Goal: Task Accomplishment & Management: Use online tool/utility

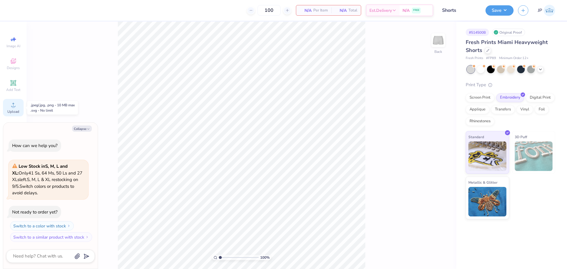
click at [19, 105] on div "Upload" at bounding box center [13, 107] width 21 height 17
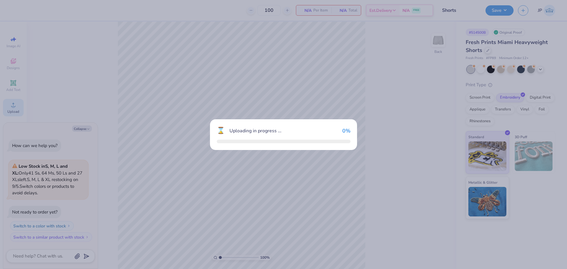
type textarea "x"
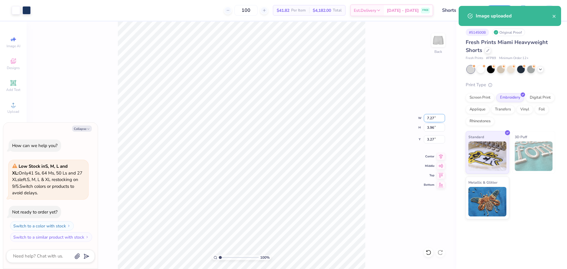
click at [426, 120] on input "7.27" at bounding box center [434, 118] width 21 height 8
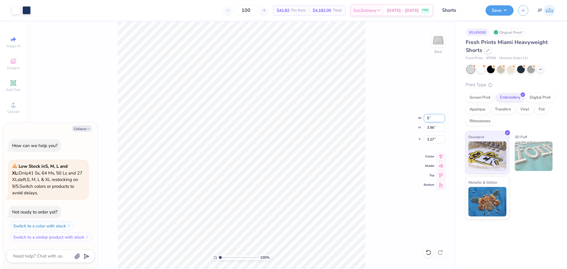
type input "5"
type textarea "x"
type input "5.00"
type input "2.73"
type input "3.89"
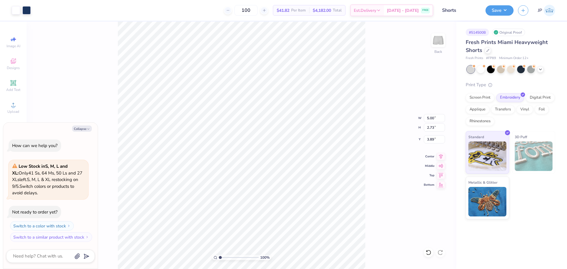
type textarea "x"
click at [428, 139] on input "6.83" at bounding box center [434, 139] width 21 height 8
type input "7"
type textarea "x"
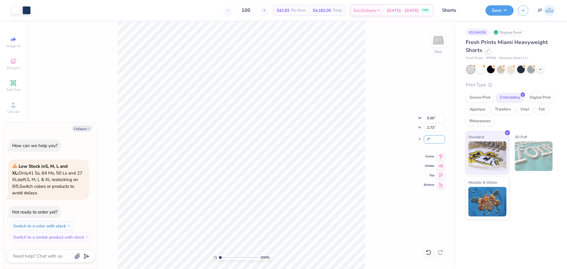
type input "7.00"
type textarea "x"
click at [426, 139] on input "7.00" at bounding box center [434, 139] width 21 height 8
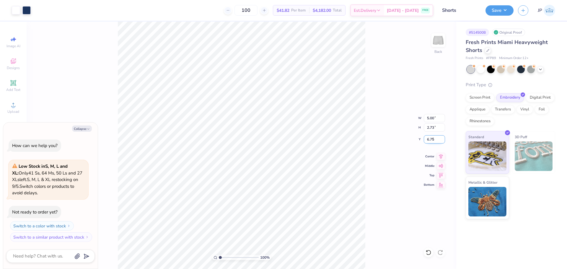
type input "6.75"
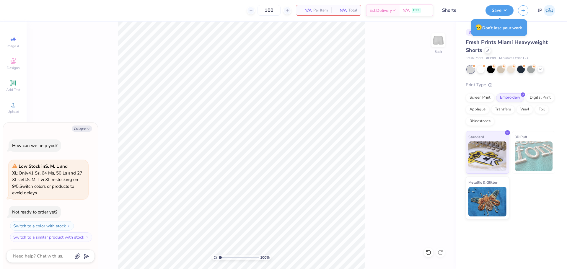
type textarea "x"
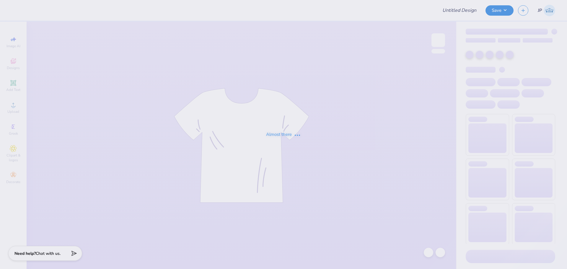
type input "Shorts"
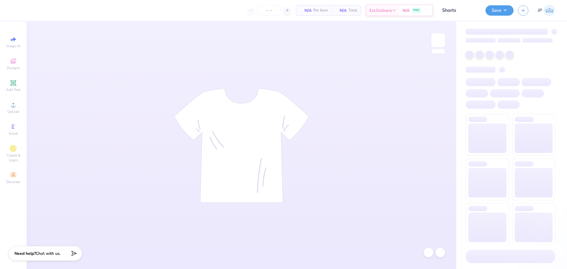
type input "100"
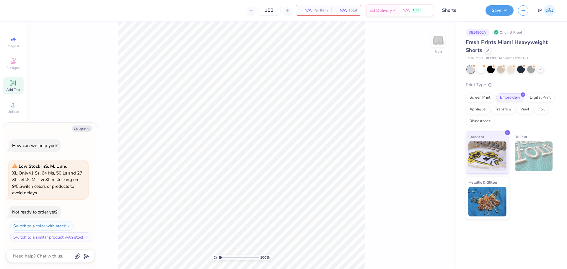
click at [21, 84] on div "Add Text" at bounding box center [13, 85] width 21 height 17
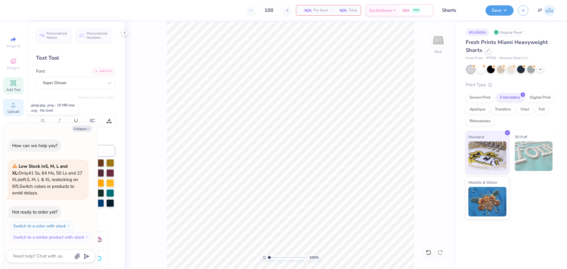
click at [15, 109] on div "Upload" at bounding box center [13, 107] width 21 height 17
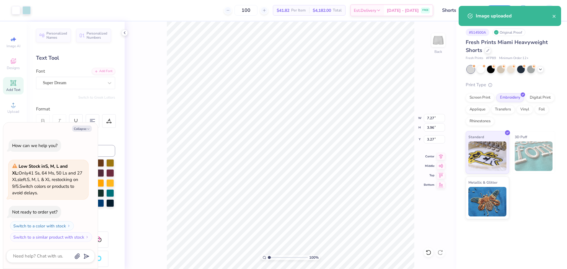
type textarea "x"
click at [425, 118] on input "7.27" at bounding box center [434, 118] width 21 height 8
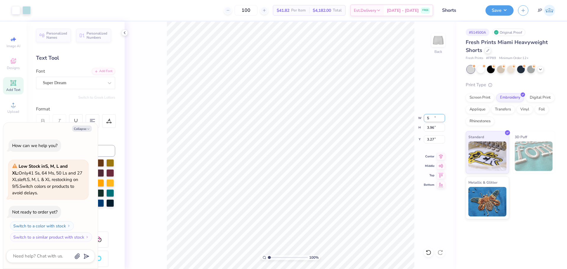
type input "5"
type textarea "x"
type input "5.00"
type input "2.73"
type input "3.89"
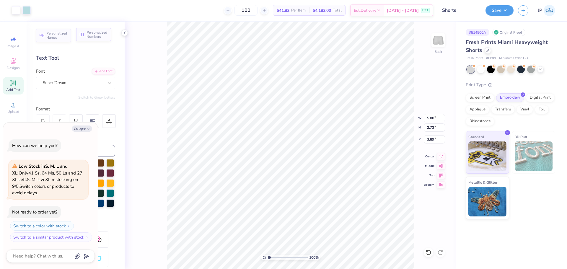
type textarea "x"
type input "6.92"
type textarea "x"
click at [426, 139] on input "6.67" at bounding box center [434, 139] width 21 height 8
drag, startPoint x: 426, startPoint y: 139, endPoint x: 567, endPoint y: 143, distance: 140.9
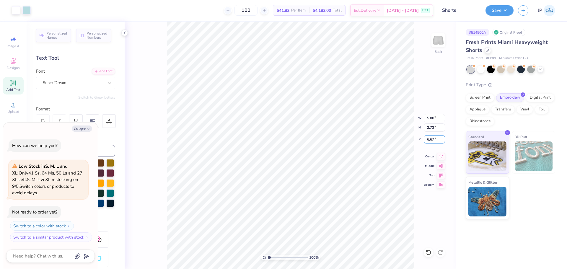
click at [426, 139] on input "6.67" at bounding box center [434, 139] width 21 height 8
type input "7"
type textarea "x"
click at [566, 142] on div "# 514500A Original Proof Fresh Prints Miami Heavyweight Shorts Fresh Prints # F…" at bounding box center [511, 121] width 111 height 198
click at [439, 138] on input "7.00" at bounding box center [434, 139] width 21 height 8
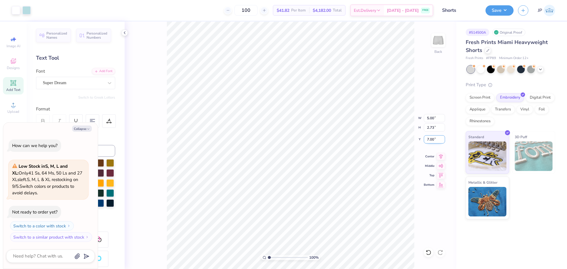
click at [439, 138] on input "7.00" at bounding box center [434, 139] width 21 height 8
type input "6.75"
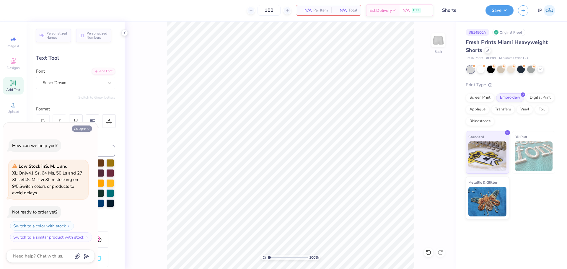
click at [83, 128] on button "Collapse" at bounding box center [82, 128] width 20 height 6
type textarea "x"
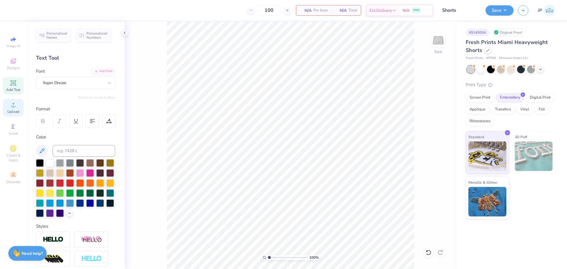
click at [15, 113] on span "Upload" at bounding box center [13, 111] width 12 height 5
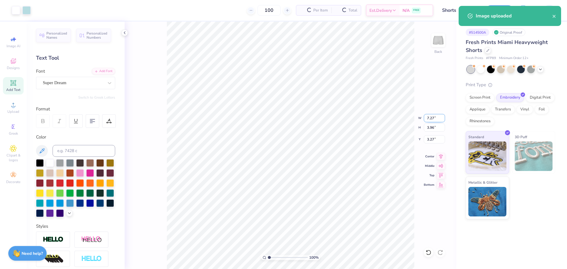
click at [431, 118] on input "7.27" at bounding box center [434, 118] width 21 height 8
type input "5.00"
type input "2.73"
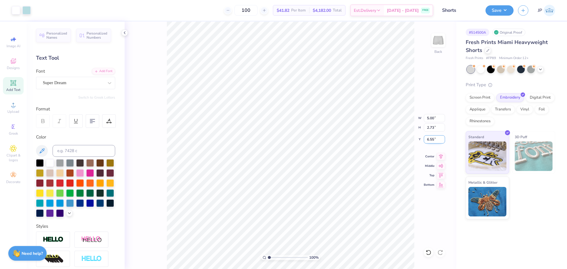
click at [431, 140] on input "6.55" at bounding box center [434, 139] width 21 height 8
type input "6.50"
click at [435, 42] on img at bounding box center [438, 40] width 24 height 24
click at [11, 107] on icon at bounding box center [13, 104] width 7 height 7
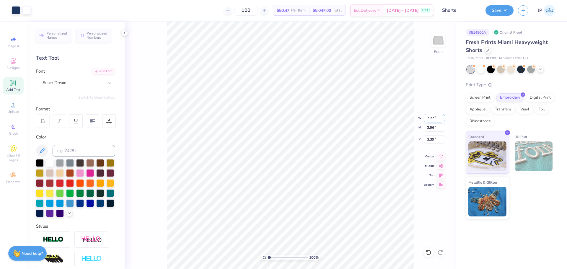
click at [438, 115] on input "7.27" at bounding box center [434, 118] width 21 height 8
type input "5.00"
type input "2.73"
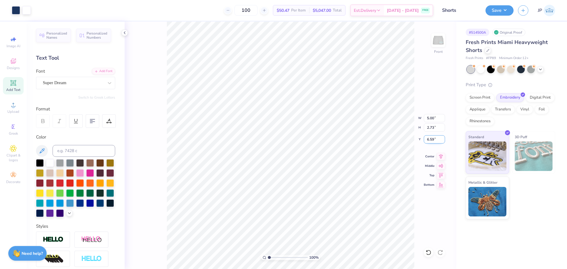
click at [435, 138] on input "6.59" at bounding box center [434, 139] width 21 height 8
type input "6.50"
click at [442, 155] on icon at bounding box center [441, 155] width 8 height 7
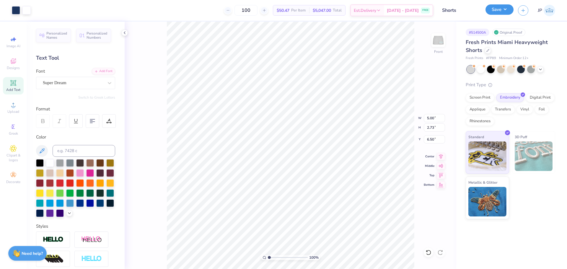
click at [503, 8] on button "Save" at bounding box center [499, 9] width 28 height 10
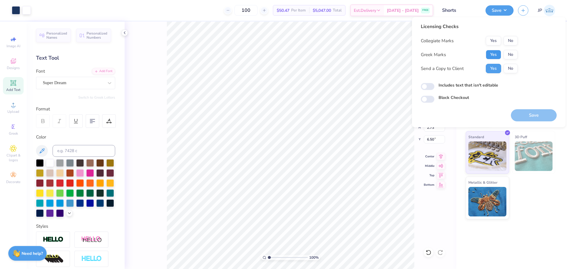
click at [494, 52] on button "Yes" at bounding box center [493, 54] width 15 height 9
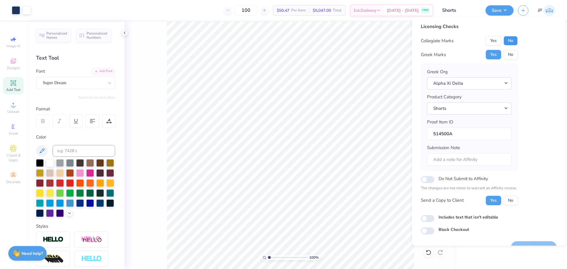
click at [511, 41] on button "No" at bounding box center [510, 40] width 14 height 9
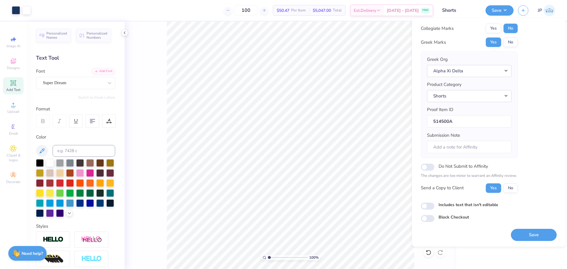
click at [548, 168] on div "Licensing Checks Collegiate Marks Yes No Greek Marks Yes No Greek Org Alpha Xi …" at bounding box center [489, 116] width 136 height 211
click at [504, 262] on div "# 514500A Original Proof Fresh Prints Miami Heavyweight Shorts Fresh Prints # F…" at bounding box center [511, 145] width 111 height 247
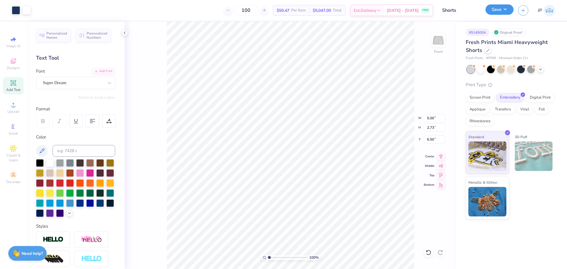
click at [497, 11] on button "Save" at bounding box center [499, 9] width 28 height 10
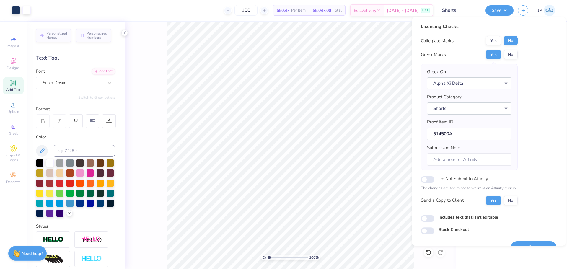
click at [549, 129] on div "Licensing Checks Collegiate Marks Yes No Greek Marks Yes No Greek Org Alpha Xi …" at bounding box center [489, 128] width 136 height 211
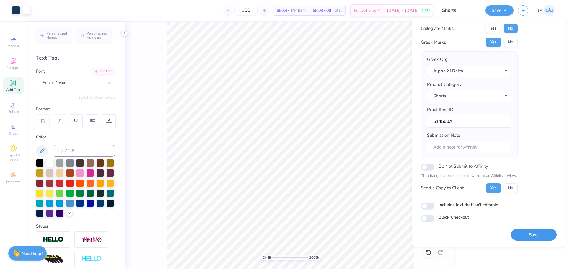
click at [533, 235] on button "Save" at bounding box center [534, 235] width 46 height 12
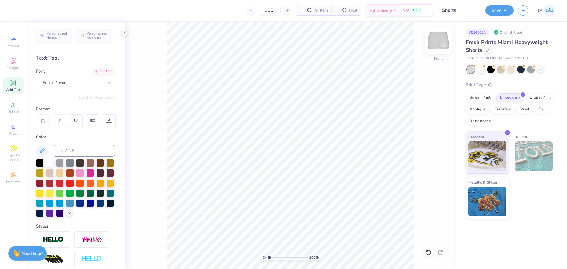
click at [433, 42] on img at bounding box center [438, 40] width 24 height 24
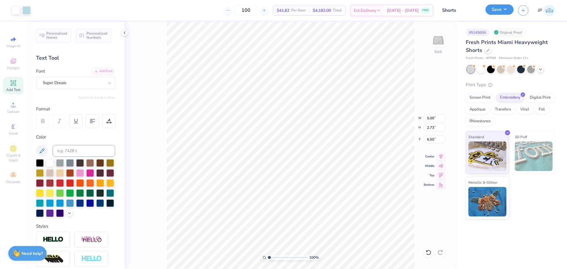
click at [499, 11] on button "Save" at bounding box center [499, 9] width 28 height 10
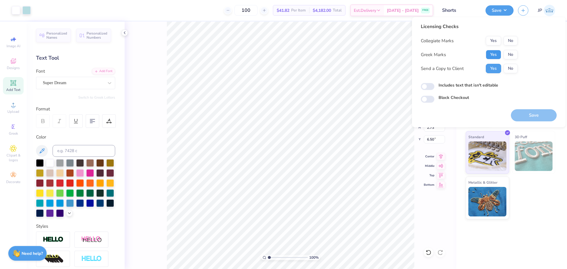
click at [496, 56] on button "Yes" at bounding box center [493, 54] width 15 height 9
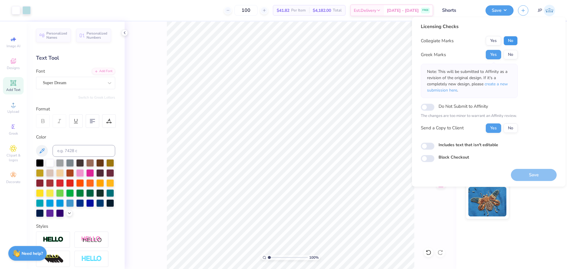
click at [512, 42] on button "No" at bounding box center [510, 40] width 14 height 9
click at [536, 172] on button "Save" at bounding box center [534, 175] width 46 height 12
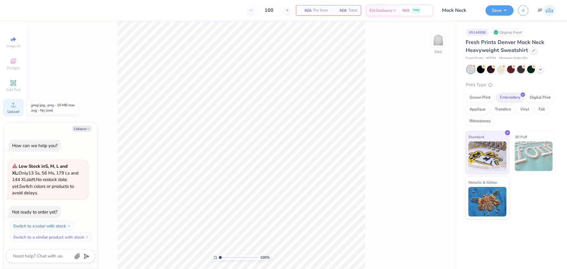
click at [16, 106] on icon at bounding box center [13, 104] width 7 height 7
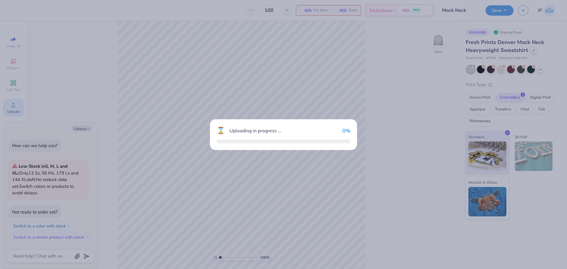
type textarea "x"
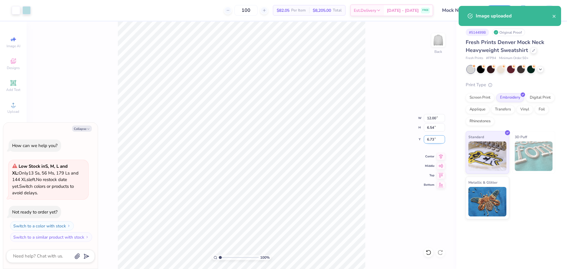
click at [430, 140] on input "6.73" at bounding box center [434, 139] width 21 height 8
type input "3"
type textarea "x"
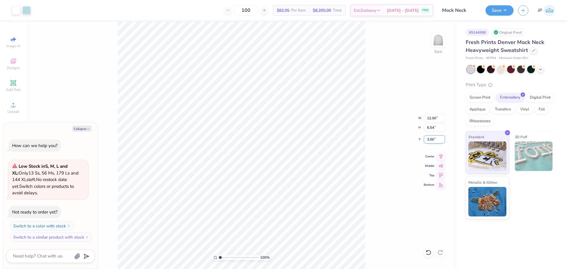
click at [427, 136] on input "3.00" at bounding box center [434, 139] width 21 height 8
type input "2"
type textarea "x"
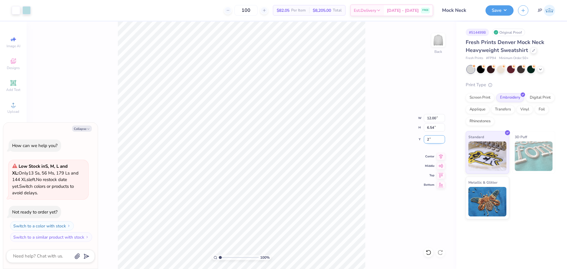
type input "2.00"
click at [502, 7] on button "Save" at bounding box center [499, 9] width 28 height 10
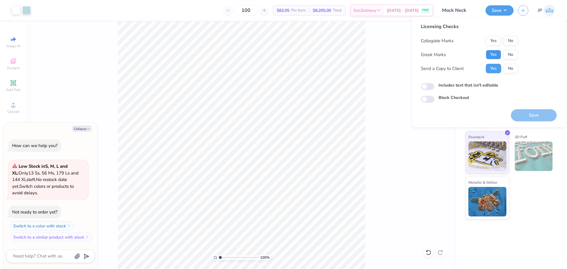
click at [492, 53] on button "Yes" at bounding box center [493, 54] width 15 height 9
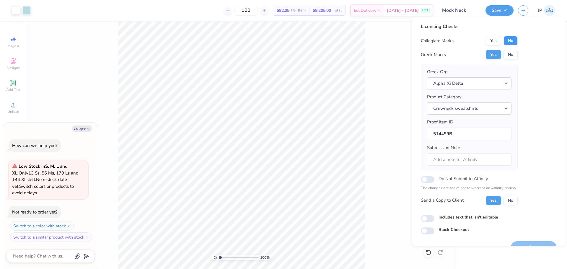
click at [514, 42] on button "No" at bounding box center [510, 40] width 14 height 9
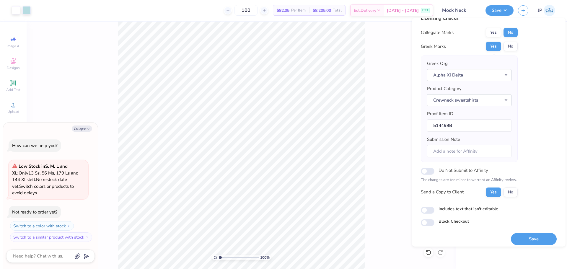
scroll to position [13, 0]
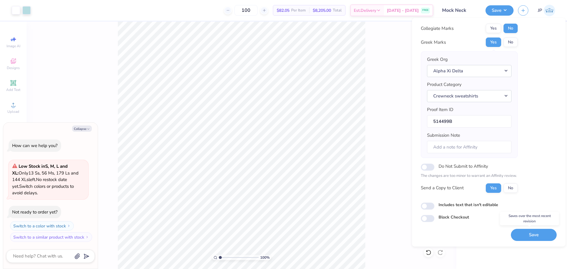
click at [540, 235] on button "Save" at bounding box center [534, 235] width 46 height 12
type textarea "x"
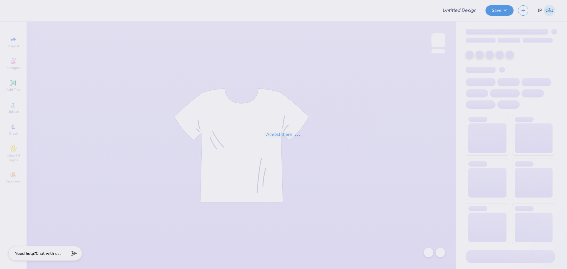
type input "Shorts"
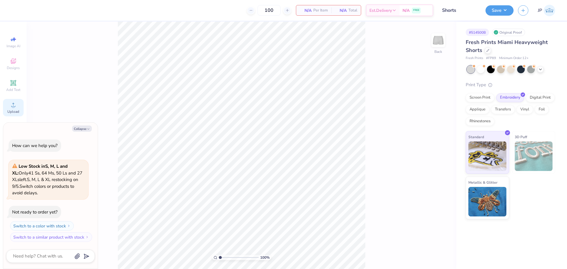
click at [14, 108] on circle at bounding box center [13, 106] width 3 height 3
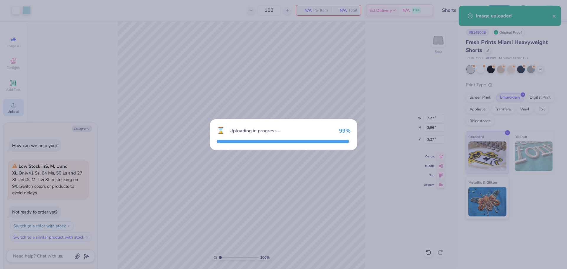
type textarea "x"
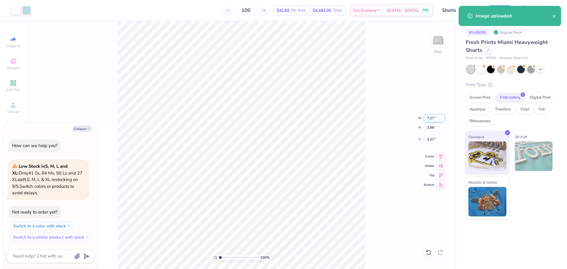
click at [432, 119] on input "7.27" at bounding box center [434, 118] width 21 height 8
type input "5"
type textarea "x"
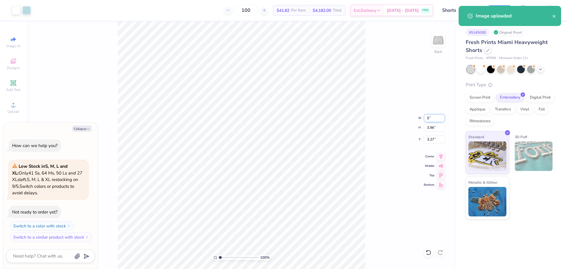
type input "5.00"
type input "2.73"
type input "3.89"
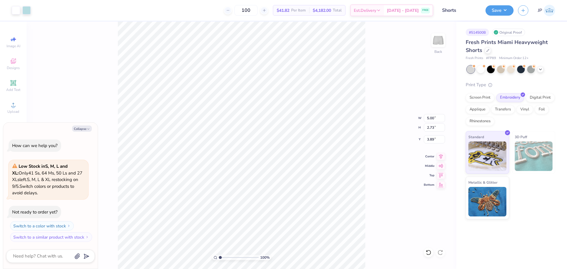
type textarea "x"
click at [431, 140] on input "6.47" at bounding box center [434, 139] width 21 height 8
type input "6.5"
type textarea "x"
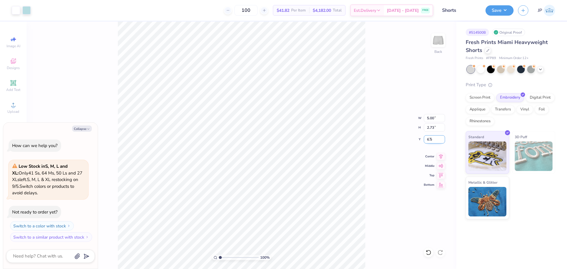
type input "6.50"
click at [495, 12] on button "Save" at bounding box center [499, 9] width 28 height 10
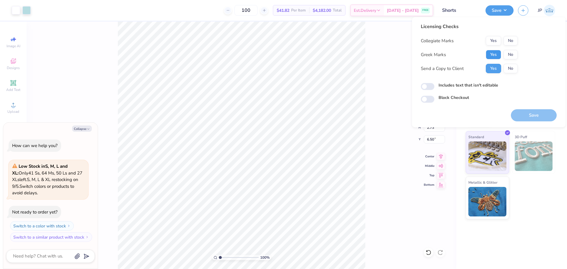
click at [498, 53] on button "Yes" at bounding box center [493, 54] width 15 height 9
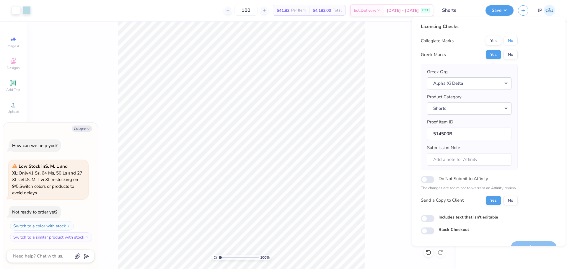
click at [511, 40] on button "No" at bounding box center [510, 40] width 14 height 9
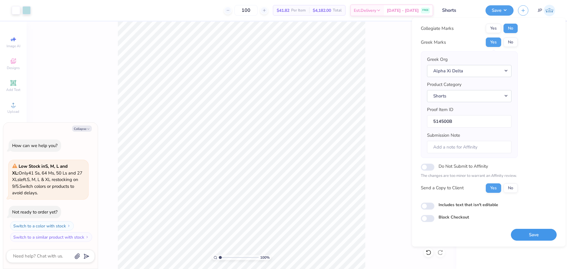
click at [540, 234] on button "Save" at bounding box center [534, 235] width 46 height 12
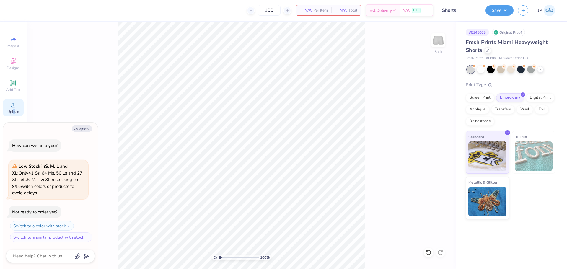
click at [14, 113] on span "Upload" at bounding box center [13, 111] width 12 height 5
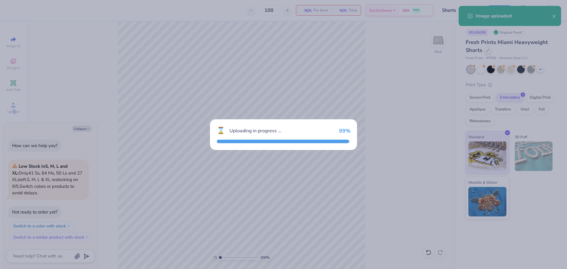
type textarea "x"
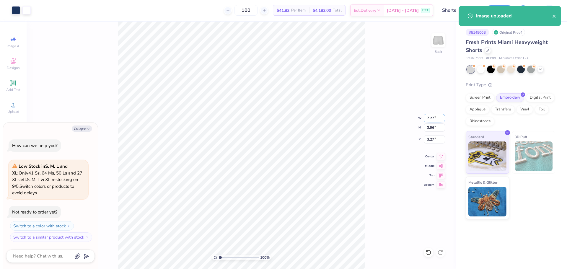
click at [431, 116] on input "7.27" at bounding box center [434, 118] width 21 height 8
type input "5"
type textarea "x"
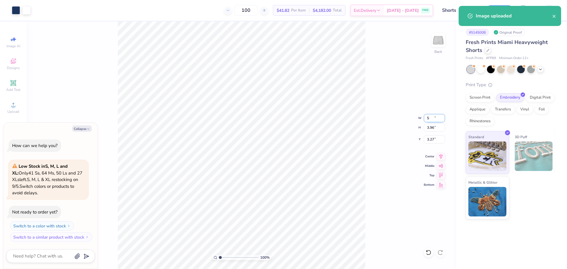
type input "5.00"
type input "2.73"
type input "3.89"
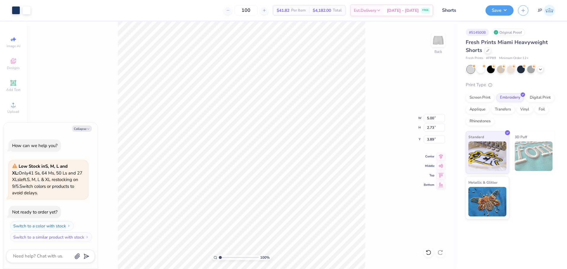
type textarea "x"
click at [430, 141] on input "6.65" at bounding box center [434, 139] width 21 height 8
type input "6.5"
type textarea "x"
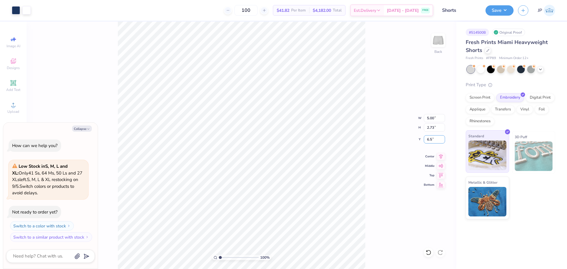
type input "6.50"
click at [441, 153] on icon at bounding box center [441, 155] width 8 height 7
click at [492, 11] on button "Save" at bounding box center [499, 9] width 28 height 10
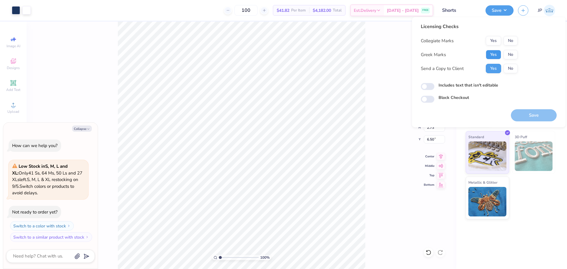
click at [492, 54] on button "Yes" at bounding box center [493, 54] width 15 height 9
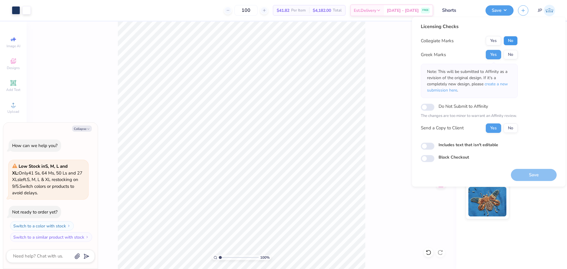
click at [512, 40] on button "No" at bounding box center [510, 40] width 14 height 9
click at [534, 174] on button "Save" at bounding box center [534, 175] width 46 height 12
type textarea "x"
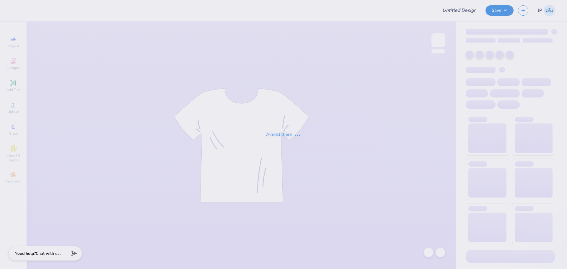
type input "Mock Neck"
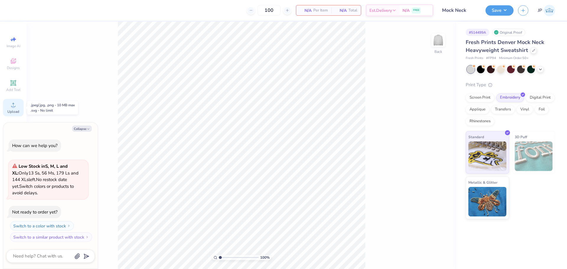
click at [14, 107] on circle at bounding box center [13, 106] width 3 height 3
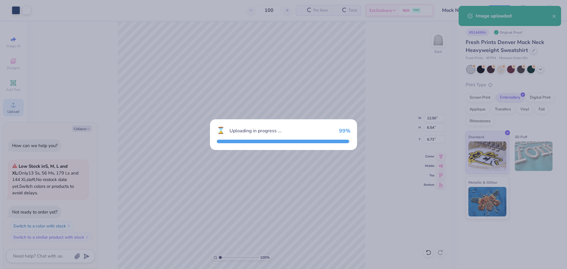
type textarea "x"
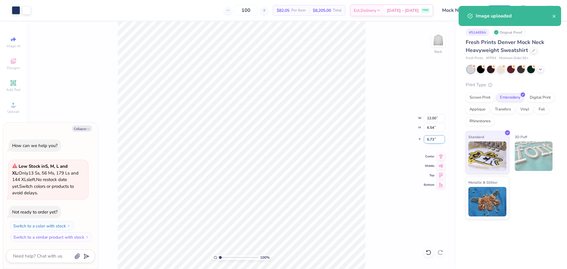
click at [432, 138] on input "6.73" at bounding box center [434, 139] width 21 height 8
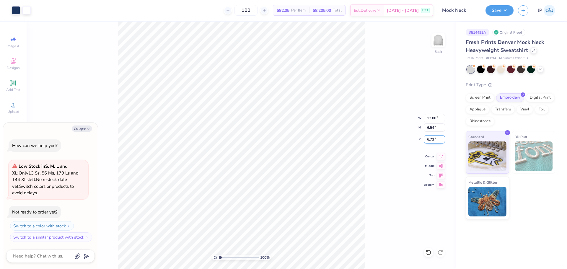
click at [431, 143] on input "6.73" at bounding box center [434, 139] width 21 height 8
type input "2"
type textarea "x"
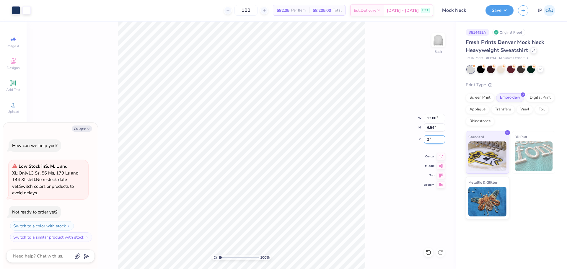
type input "2.00"
click at [500, 8] on button "Save" at bounding box center [499, 9] width 28 height 10
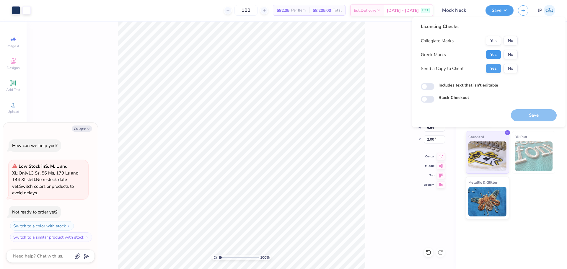
click at [495, 53] on button "Yes" at bounding box center [493, 54] width 15 height 9
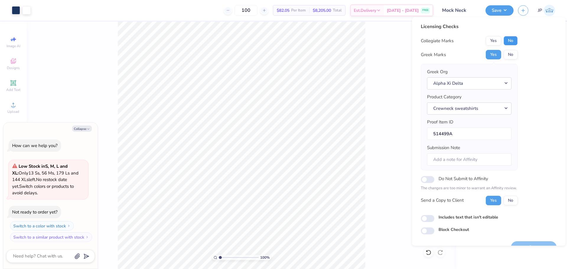
click at [512, 41] on button "No" at bounding box center [510, 40] width 14 height 9
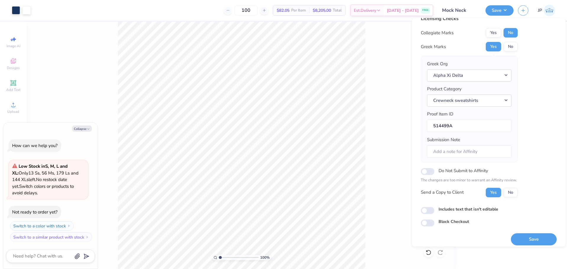
scroll to position [13, 0]
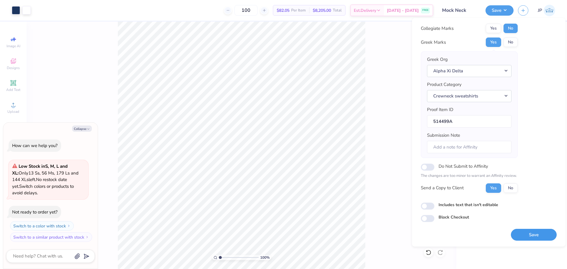
click at [541, 230] on button "Save" at bounding box center [534, 235] width 46 height 12
type textarea "x"
